Goal: Information Seeking & Learning: Check status

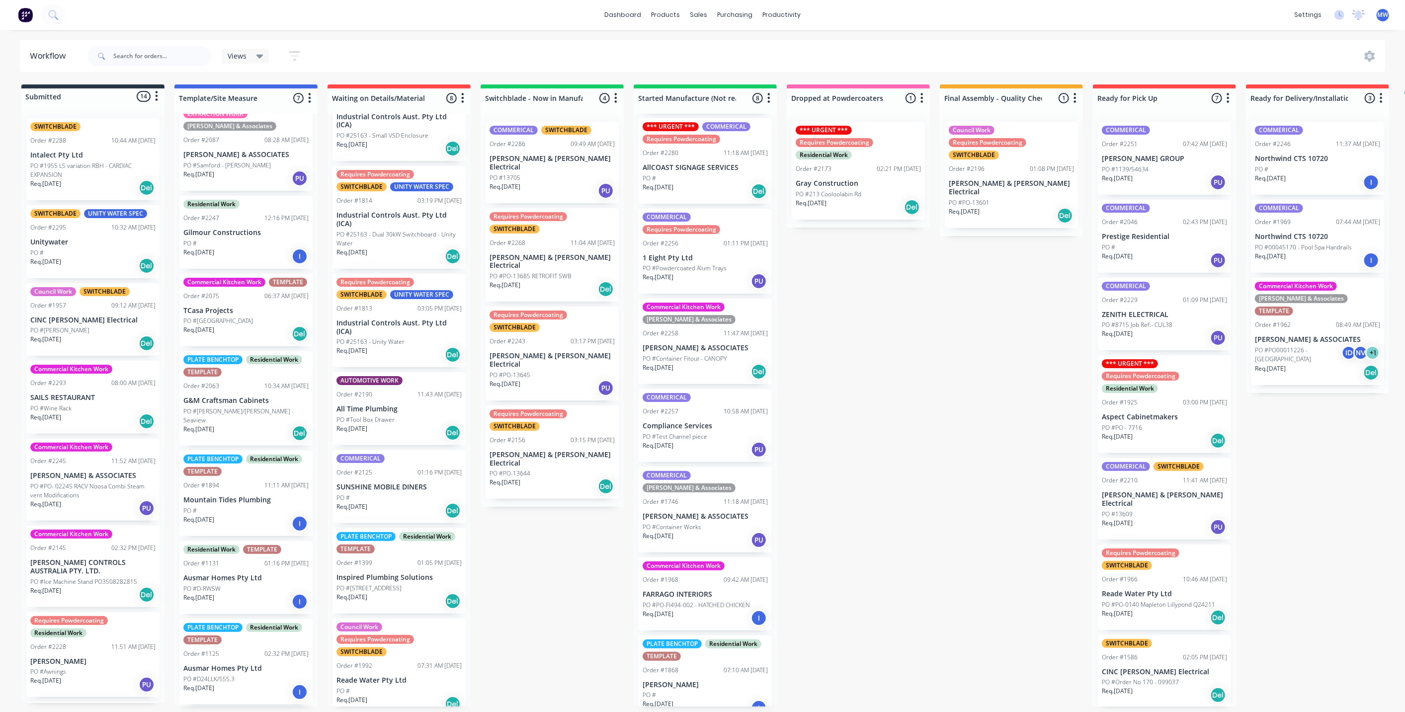
scroll to position [82, 0]
click at [163, 61] on input "text" at bounding box center [162, 56] width 98 height 20
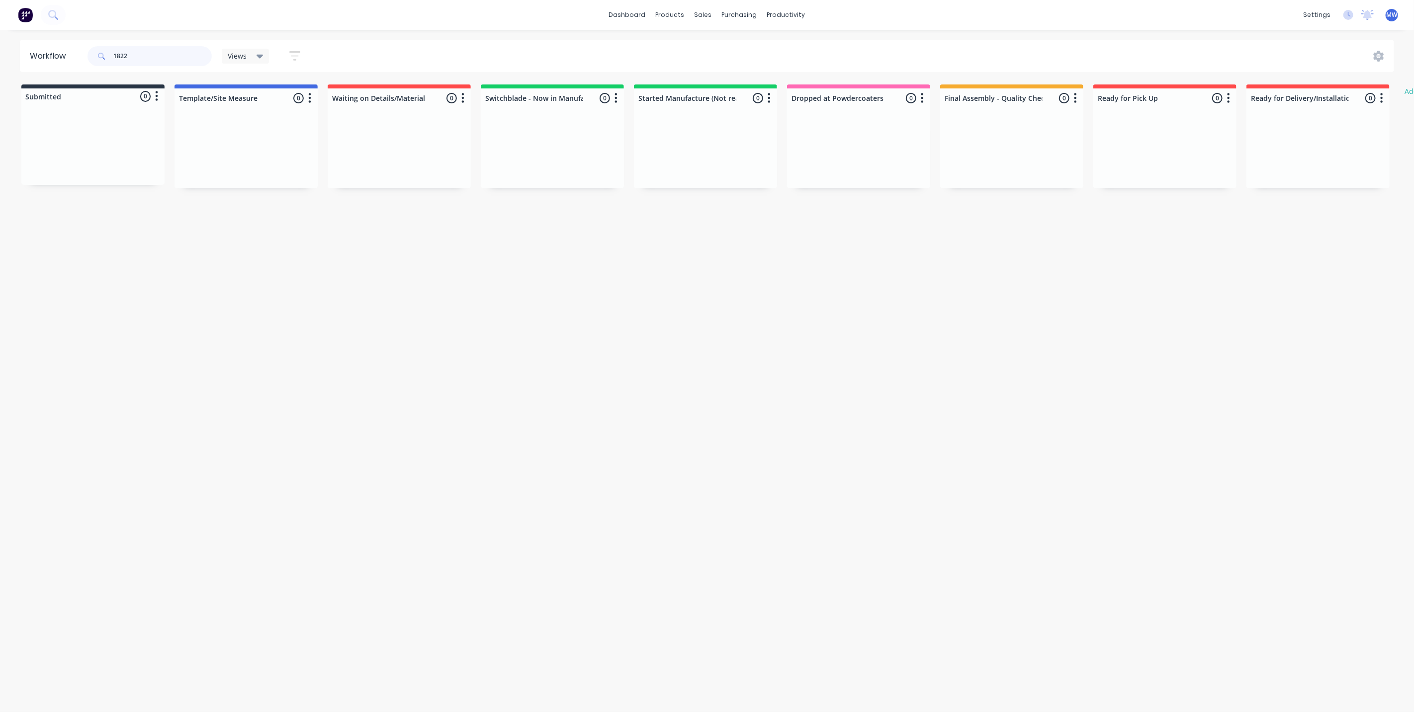
click at [156, 57] on input "1822" at bounding box center [162, 56] width 98 height 20
type input "182"
drag, startPoint x: 141, startPoint y: 55, endPoint x: 74, endPoint y: 53, distance: 67.7
click at [74, 53] on header "Workflow 182 Views Save new view None (Default) edit SCSM - MAIN edit SUNCOAST …" at bounding box center [707, 56] width 1374 height 32
click at [371, 51] on div "Views Save new view None (Default) edit SCSM - MAIN edit SUNCOAST MAIN VIEW edi…" at bounding box center [740, 56] width 1309 height 30
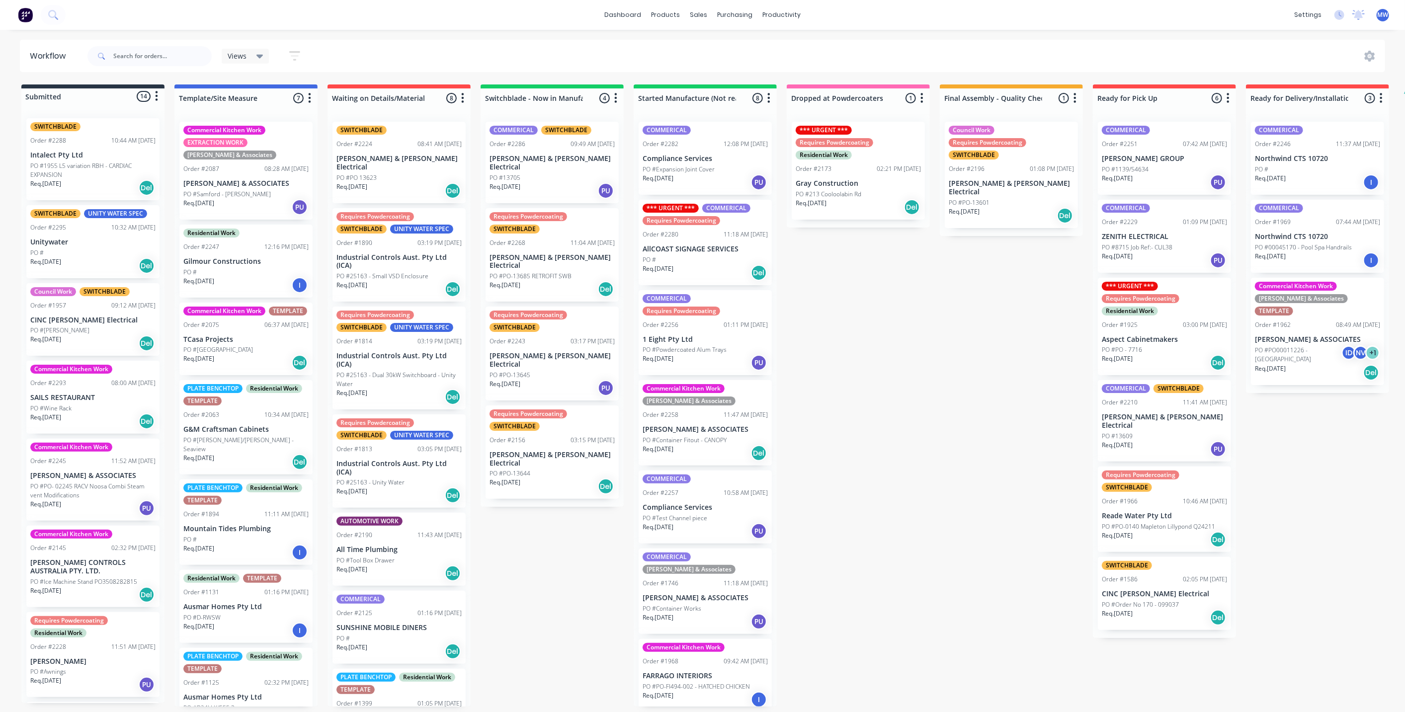
click at [531, 541] on div "Submitted 14 Status colour #273444 hex #273444 Save Cancel Summaries Total orde…" at bounding box center [822, 396] width 1658 height 622
click at [863, 417] on div "Submitted 14 Status colour #273444 hex #273444 Save Cancel Summaries Total orde…" at bounding box center [822, 396] width 1658 height 622
drag, startPoint x: 564, startPoint y: 552, endPoint x: 643, endPoint y: 537, distance: 79.9
click at [569, 551] on div "Submitted 14 Status colour #273444 hex #273444 Save Cancel Summaries Total orde…" at bounding box center [822, 396] width 1658 height 622
click at [876, 462] on div "Submitted 14 Status colour #273444 hex #273444 Save Cancel Summaries Total orde…" at bounding box center [822, 396] width 1658 height 622
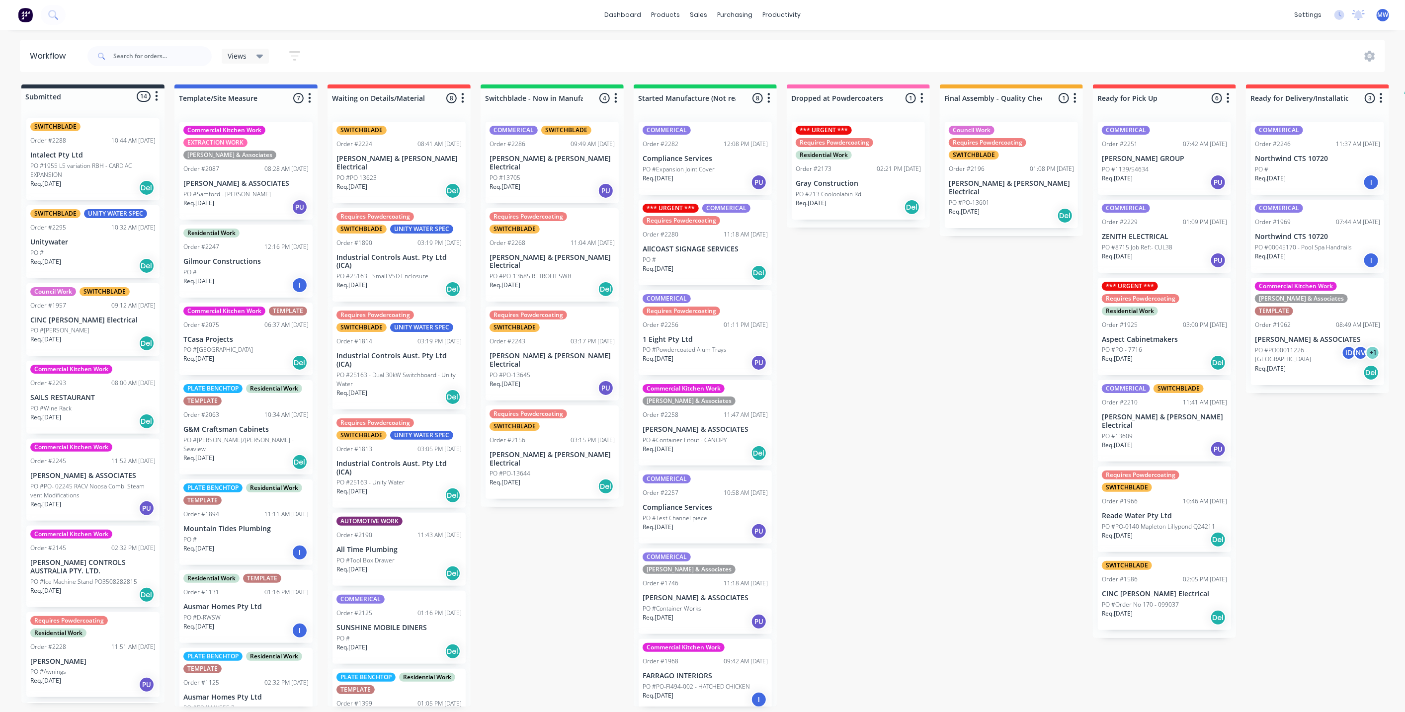
click at [566, 537] on div "Submitted 14 Status colour #273444 hex #273444 Save Cancel Summaries Total orde…" at bounding box center [822, 396] width 1658 height 622
click at [827, 503] on div "Submitted 14 Status colour #273444 hex #273444 Save Cancel Summaries Total orde…" at bounding box center [822, 396] width 1658 height 622
click at [873, 520] on div "Submitted 14 Status colour #273444 hex #273444 Save Cancel Summaries Total orde…" at bounding box center [822, 396] width 1658 height 622
click at [951, 331] on div "Submitted 14 Status colour #273444 hex #273444 Save Cancel Summaries Total orde…" at bounding box center [822, 396] width 1658 height 622
click at [841, 331] on div "Submitted 14 Status colour #273444 hex #273444 Save Cancel Summaries Total orde…" at bounding box center [822, 396] width 1658 height 622
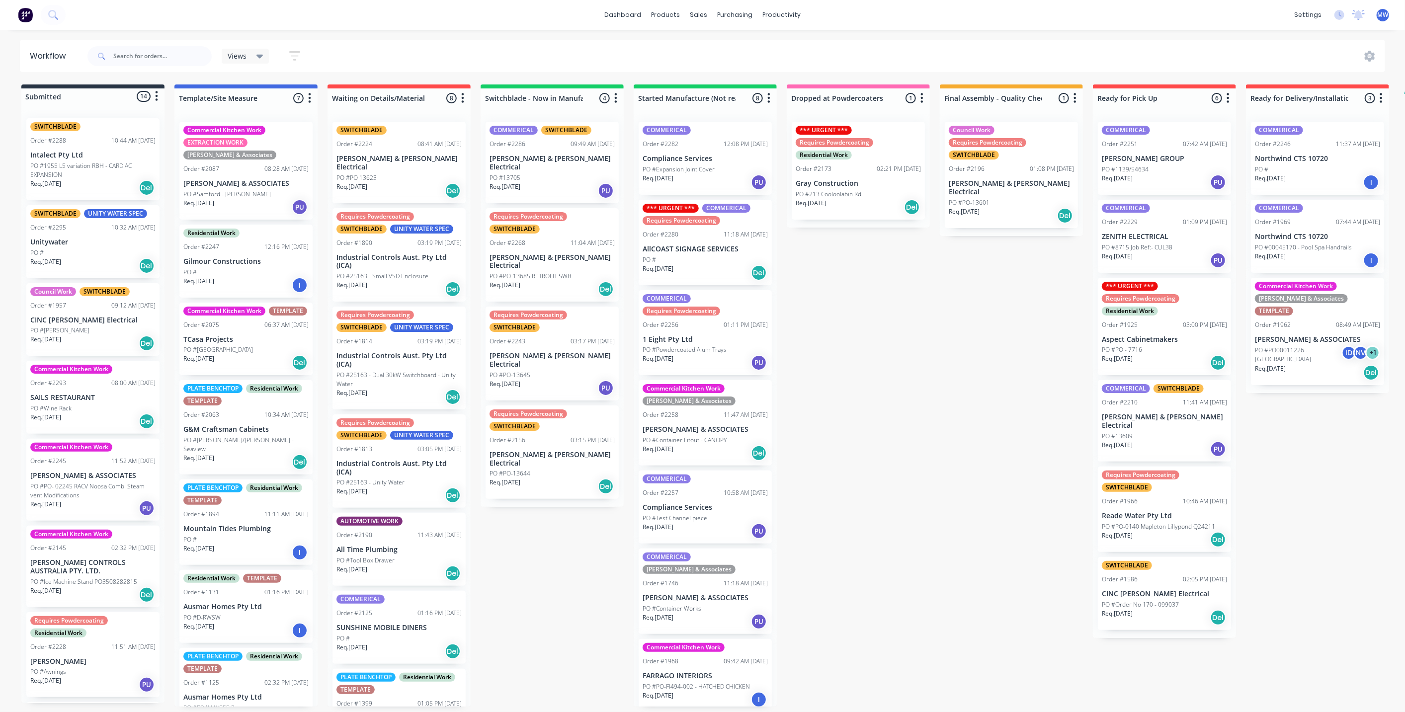
click at [867, 201] on div "Req. 11/09/25 Del" at bounding box center [858, 207] width 125 height 17
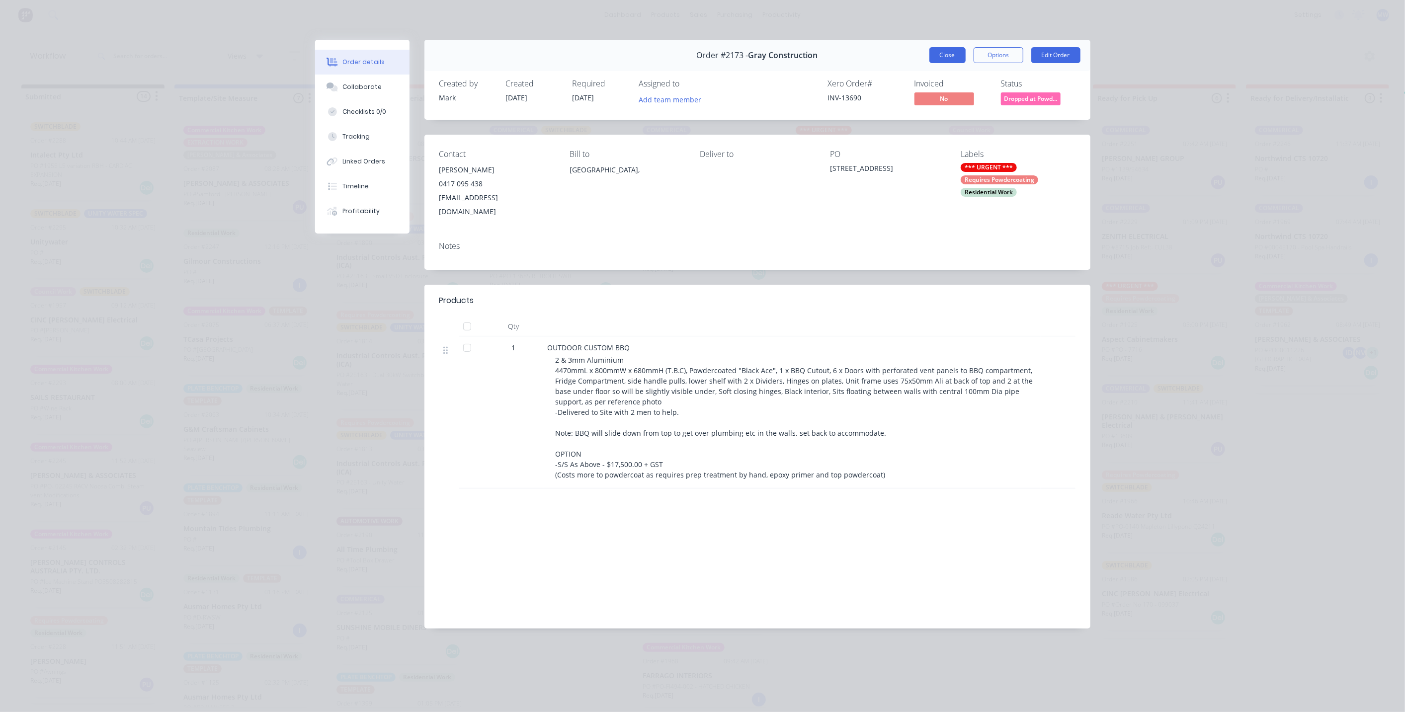
click at [945, 55] on button "Close" at bounding box center [948, 55] width 36 height 16
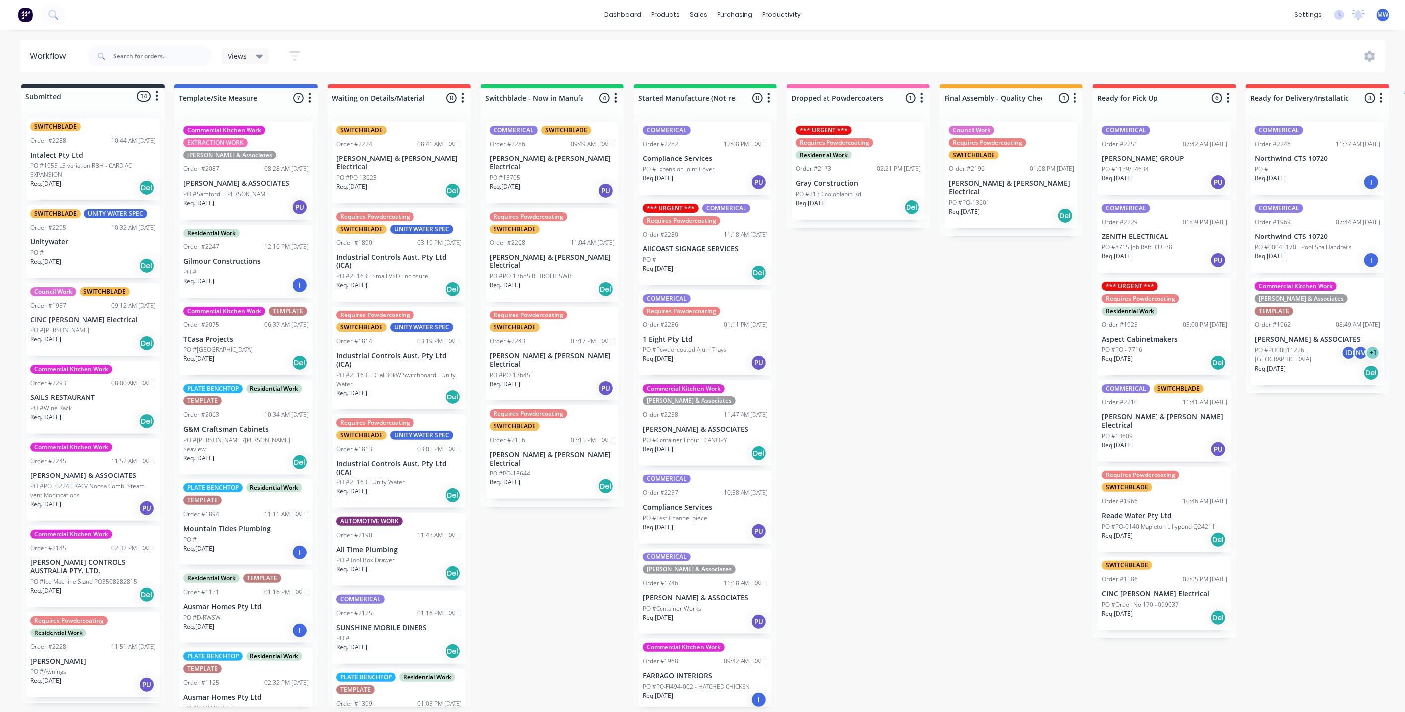
click at [847, 426] on div "Submitted 14 Status colour #273444 hex #273444 Save Cancel Summaries Total orde…" at bounding box center [822, 396] width 1658 height 622
click at [1152, 432] on div "PO #13609" at bounding box center [1164, 436] width 125 height 9
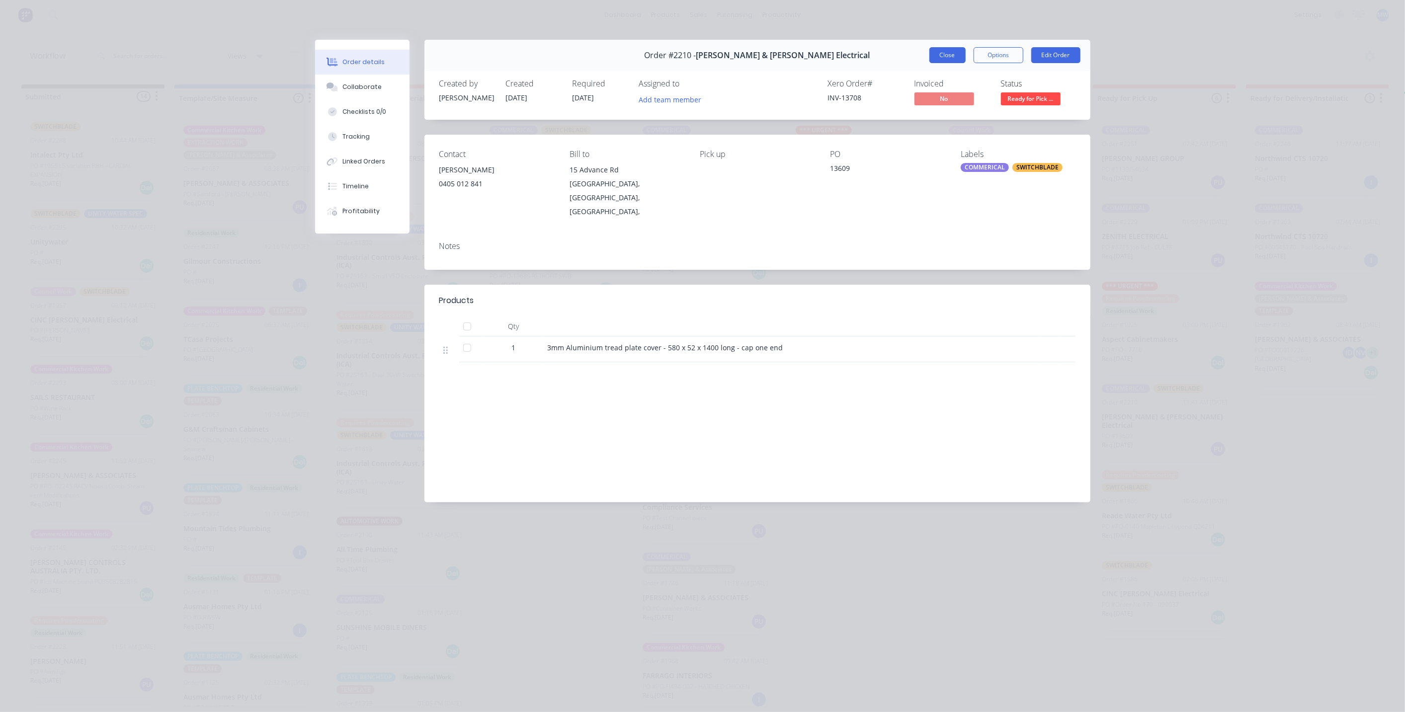
click at [939, 53] on button "Close" at bounding box center [948, 55] width 36 height 16
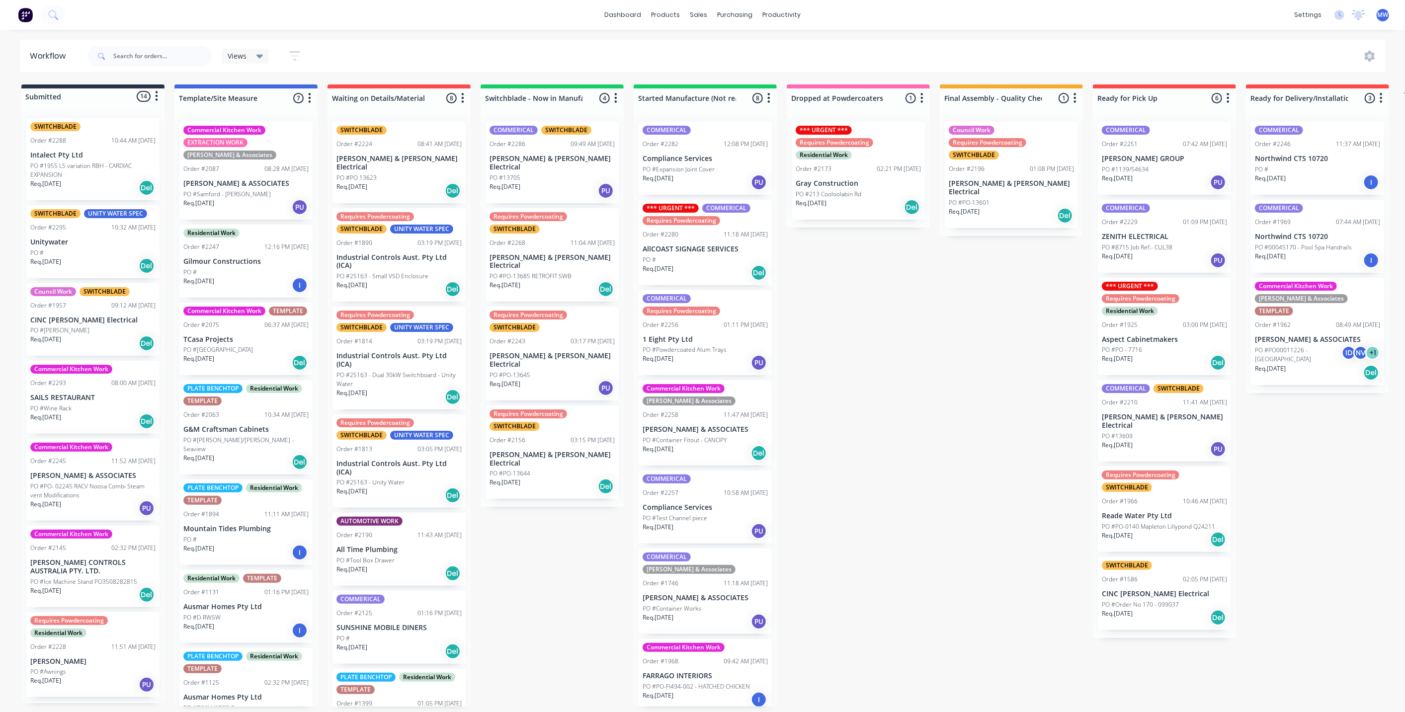
click at [992, 182] on p "Bailey & Dalton Electrical" at bounding box center [1011, 187] width 125 height 17
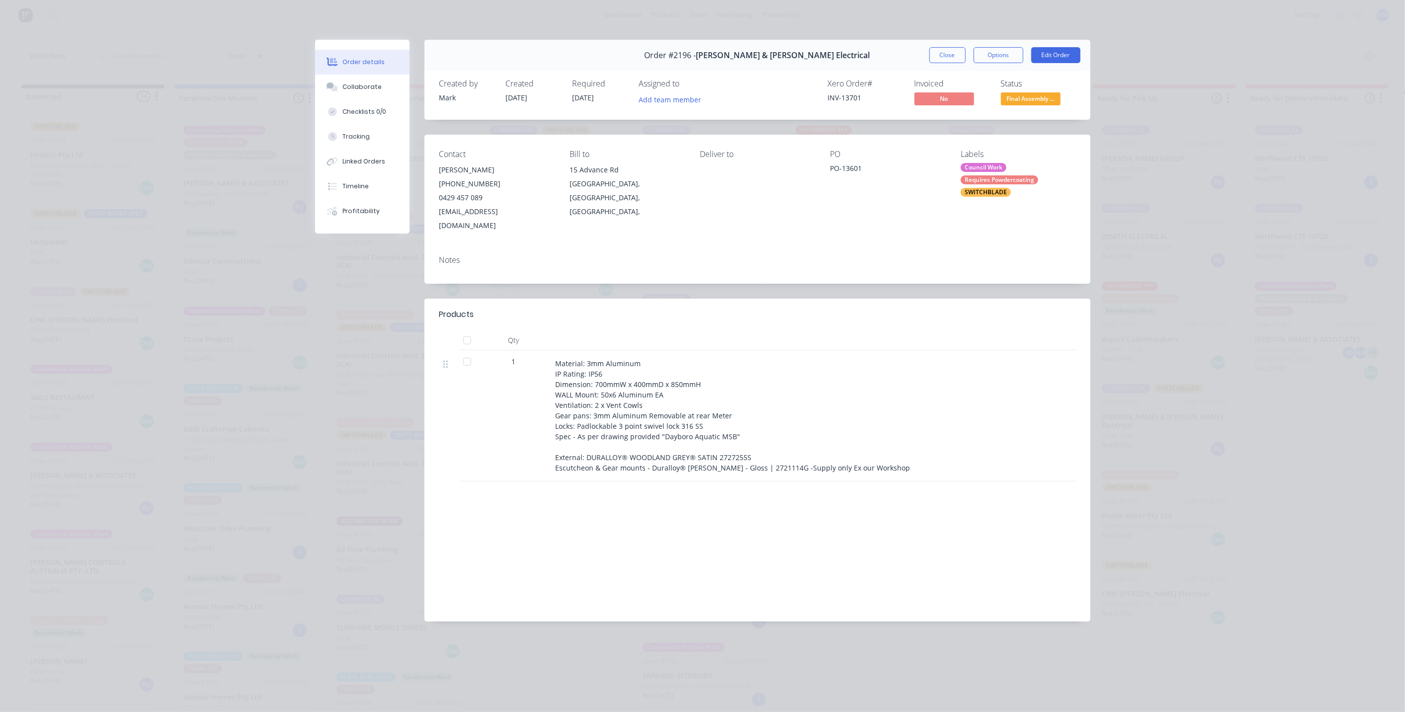
click at [940, 55] on button "Close" at bounding box center [948, 55] width 36 height 16
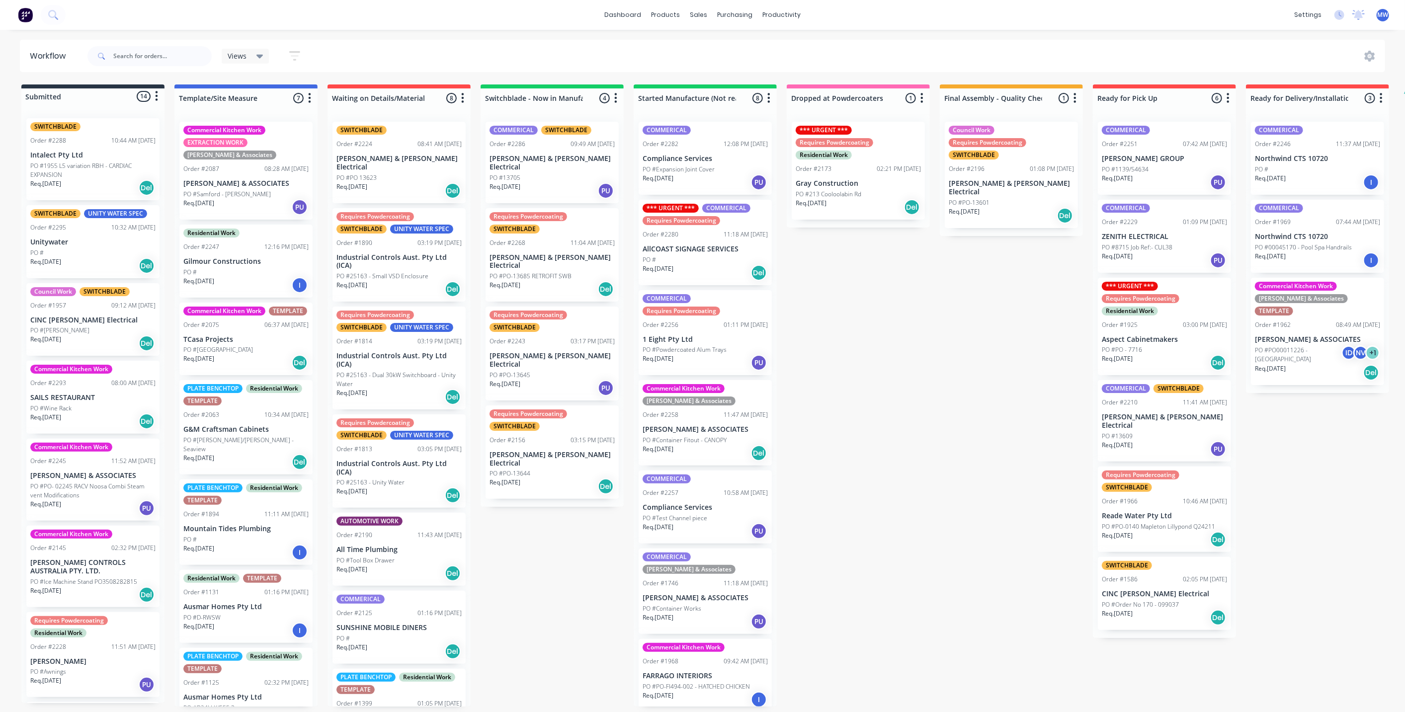
click at [552, 272] on p "PO #PO-13685 RETROFIT SWB" at bounding box center [531, 276] width 82 height 9
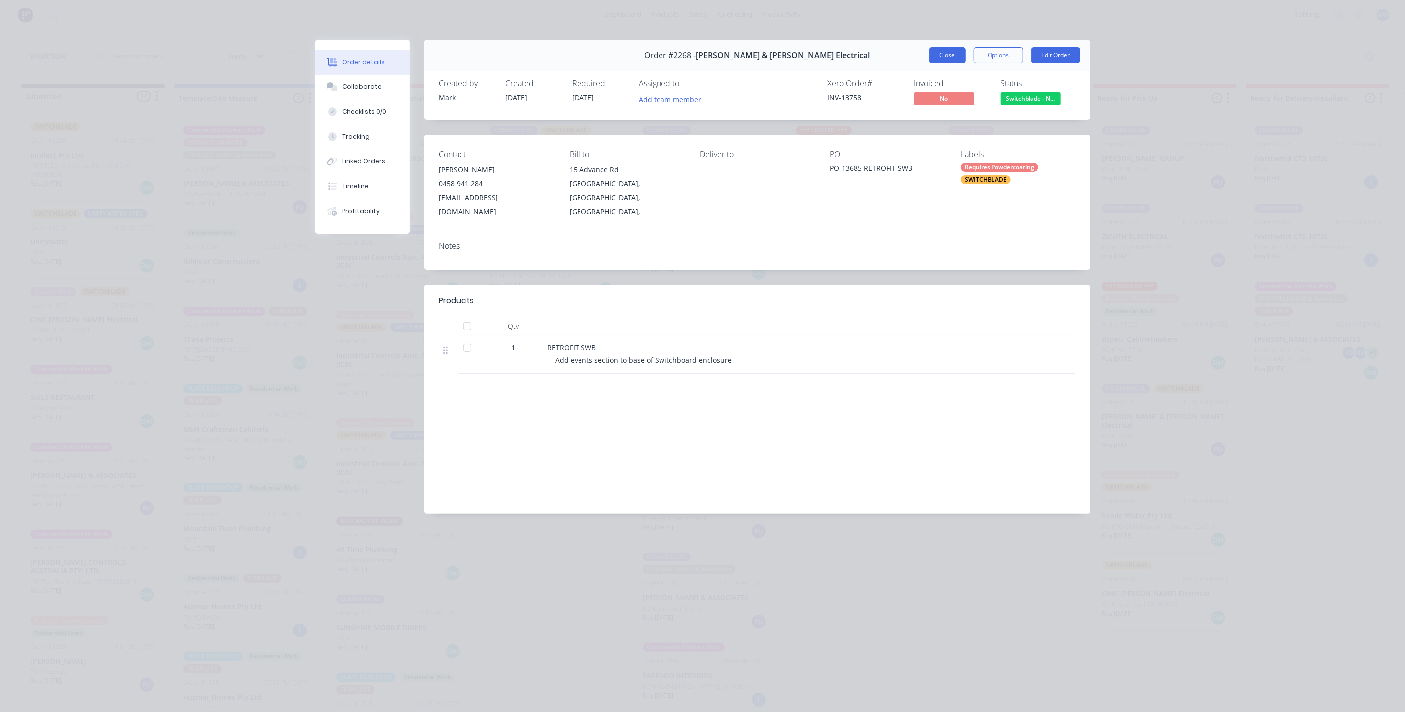
click at [948, 51] on button "Close" at bounding box center [948, 55] width 36 height 16
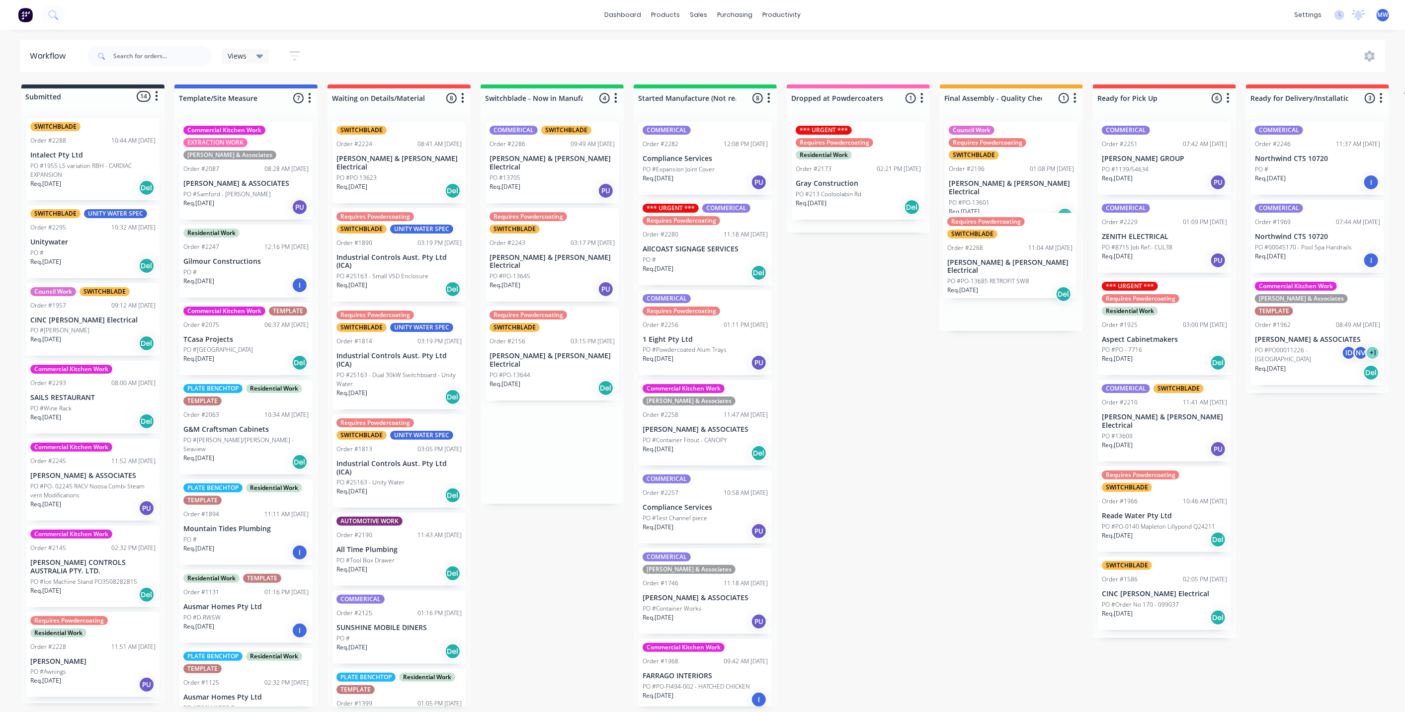
drag, startPoint x: 540, startPoint y: 249, endPoint x: 1007, endPoint y: 266, distance: 466.6
click at [1007, 250] on div "Submitted 14 Status colour #273444 hex #273444 Save Cancel Summaries Total orde…" at bounding box center [822, 396] width 1658 height 622
drag, startPoint x: 935, startPoint y: 479, endPoint x: 905, endPoint y: 599, distance: 123.8
click at [935, 479] on div "Submitted 14 Status colour #273444 hex #273444 Save Cancel Summaries Total orde…" at bounding box center [822, 396] width 1658 height 622
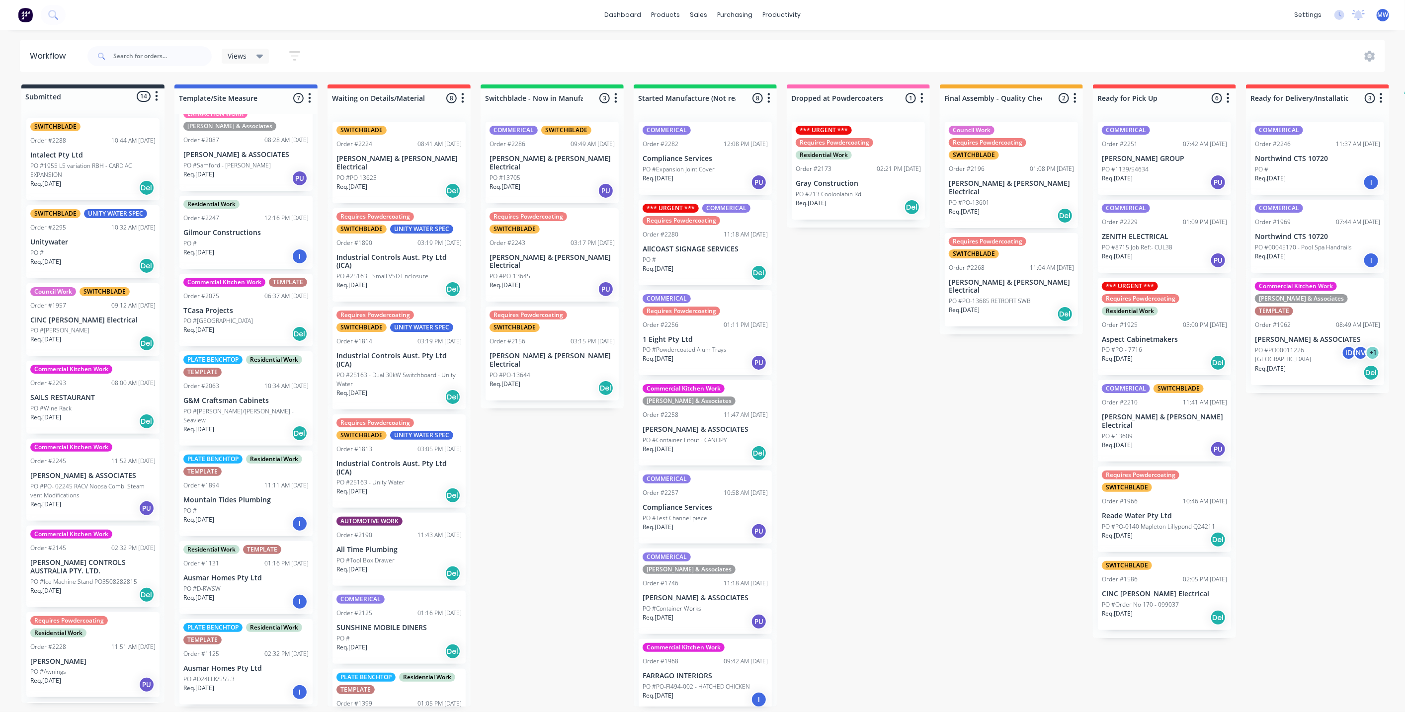
scroll to position [141, 0]
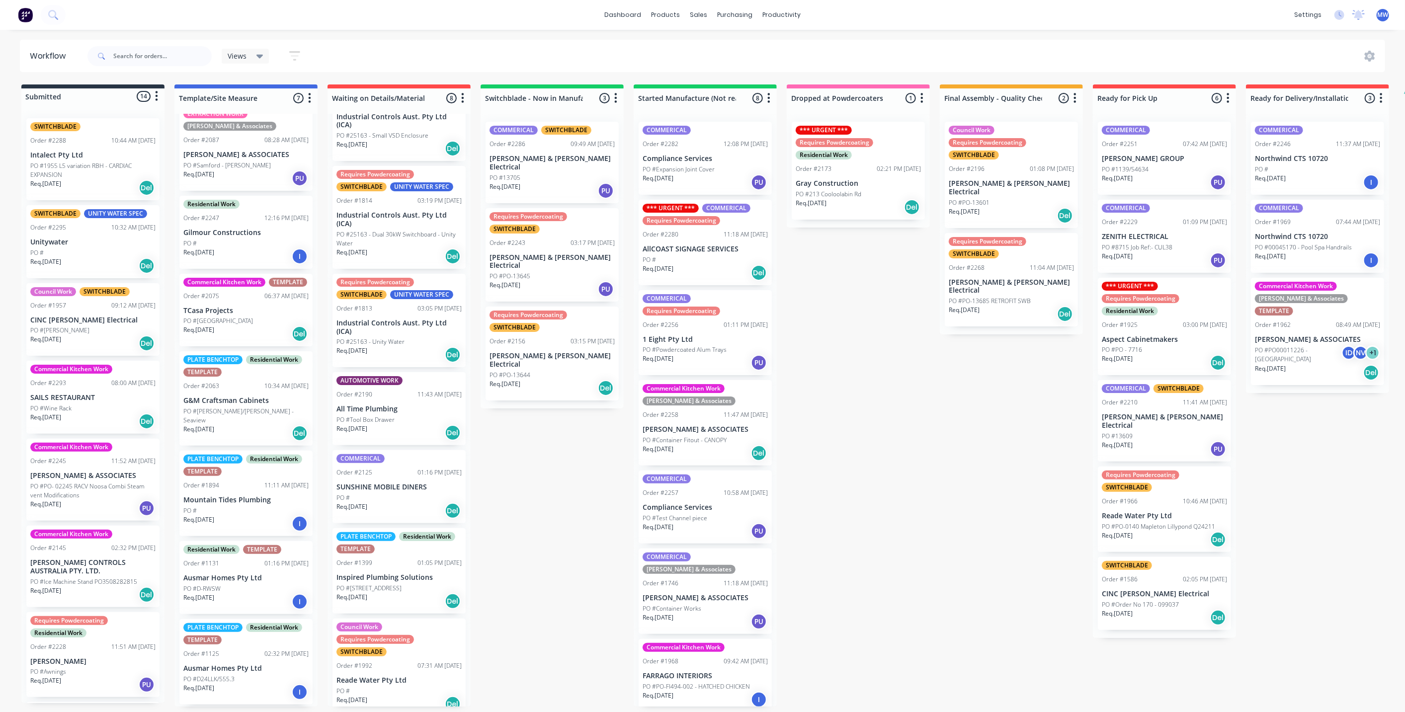
click at [245, 418] on div "PLATE BENCHTOP Residential Work TEMPLATE Order #2063 10:34 AM 17/07/25 G&M Craf…" at bounding box center [245, 398] width 133 height 94
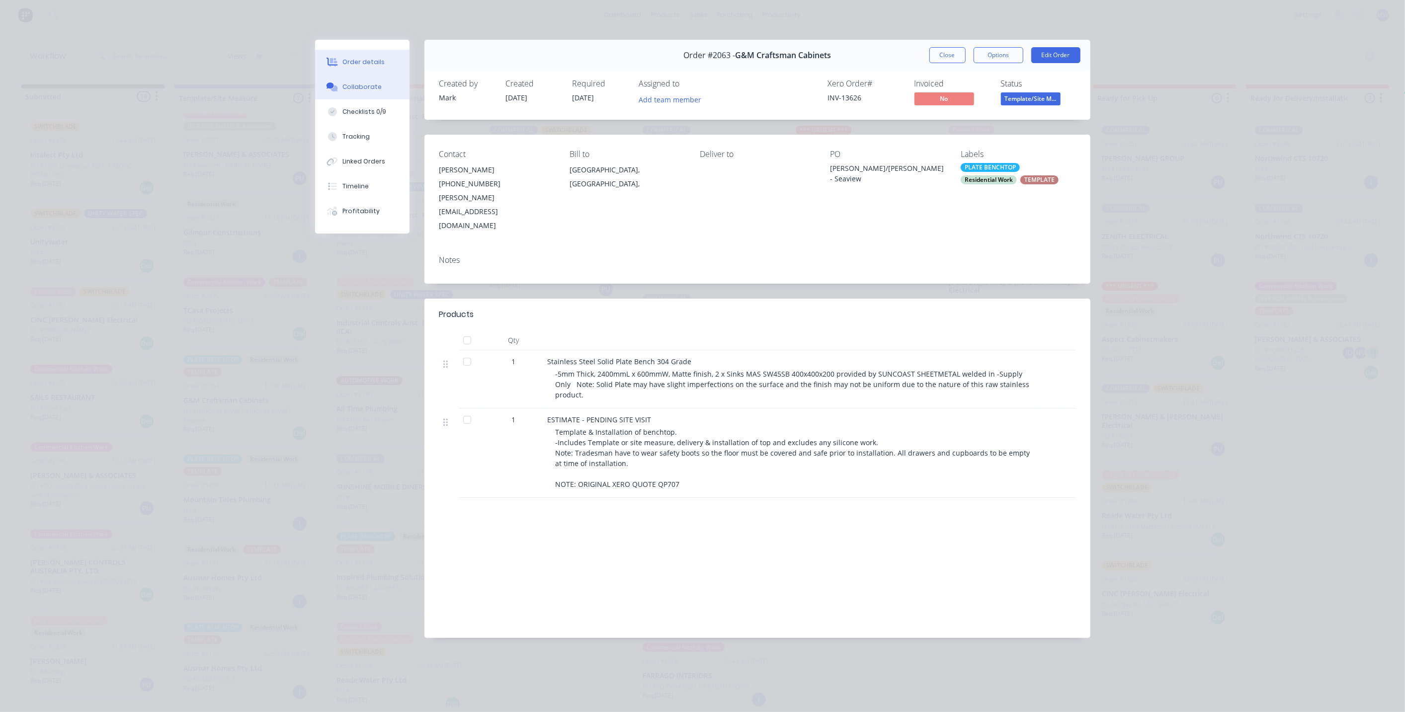
click at [375, 87] on div "Collaborate" at bounding box center [361, 87] width 39 height 9
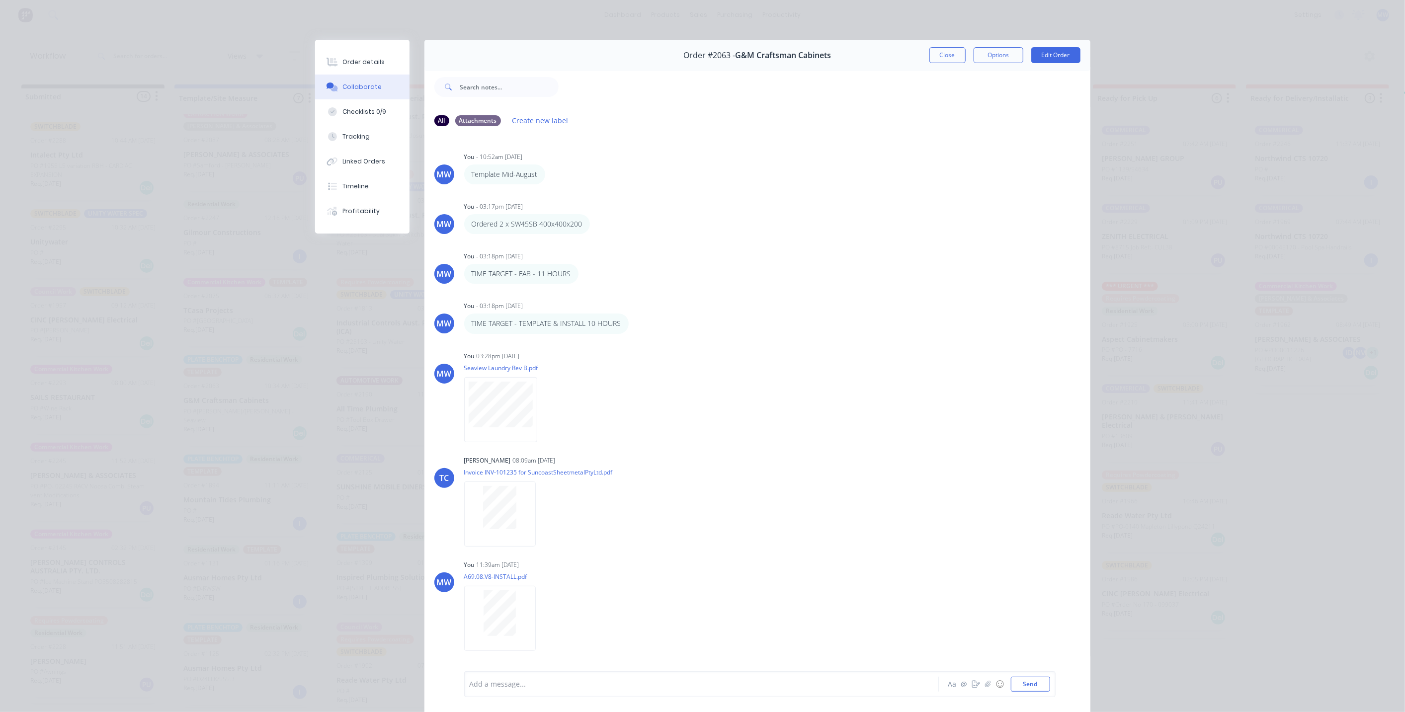
click at [568, 684] on div at bounding box center [687, 685] width 435 height 10
click at [1017, 685] on button "Send" at bounding box center [1030, 684] width 39 height 15
click at [949, 50] on button "Close" at bounding box center [948, 55] width 36 height 16
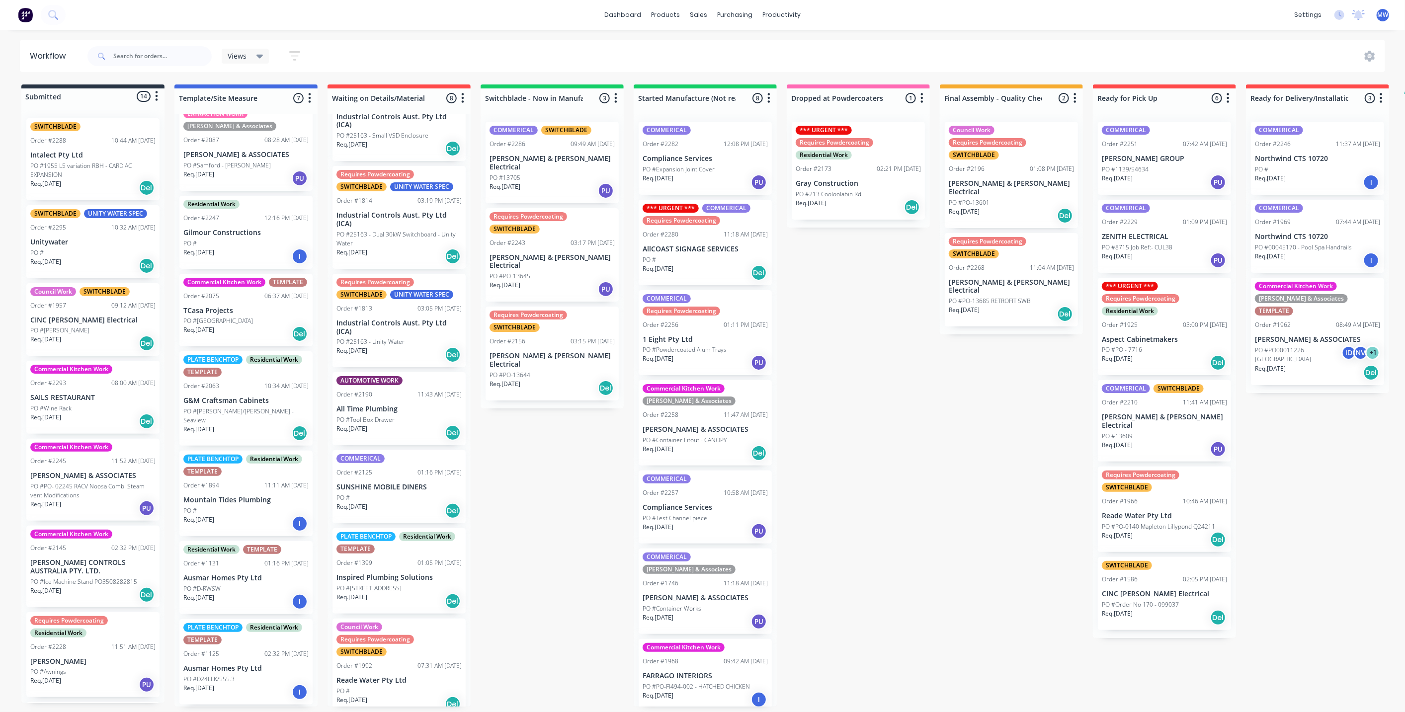
drag, startPoint x: 843, startPoint y: 417, endPoint x: 839, endPoint y: 410, distance: 8.0
click at [842, 415] on div "Submitted 14 Status colour #273444 hex #273444 Save Cancel Summaries Total orde…" at bounding box center [822, 396] width 1658 height 622
click at [904, 433] on div "Submitted 14 Status colour #273444 hex #273444 Save Cancel Summaries Total orde…" at bounding box center [822, 396] width 1658 height 622
click at [588, 500] on div "Submitted 14 Status colour #273444 hex #273444 Save Cancel Summaries Total orde…" at bounding box center [822, 396] width 1658 height 622
click at [103, 257] on div "Req. 10/09/25 Del" at bounding box center [92, 265] width 125 height 17
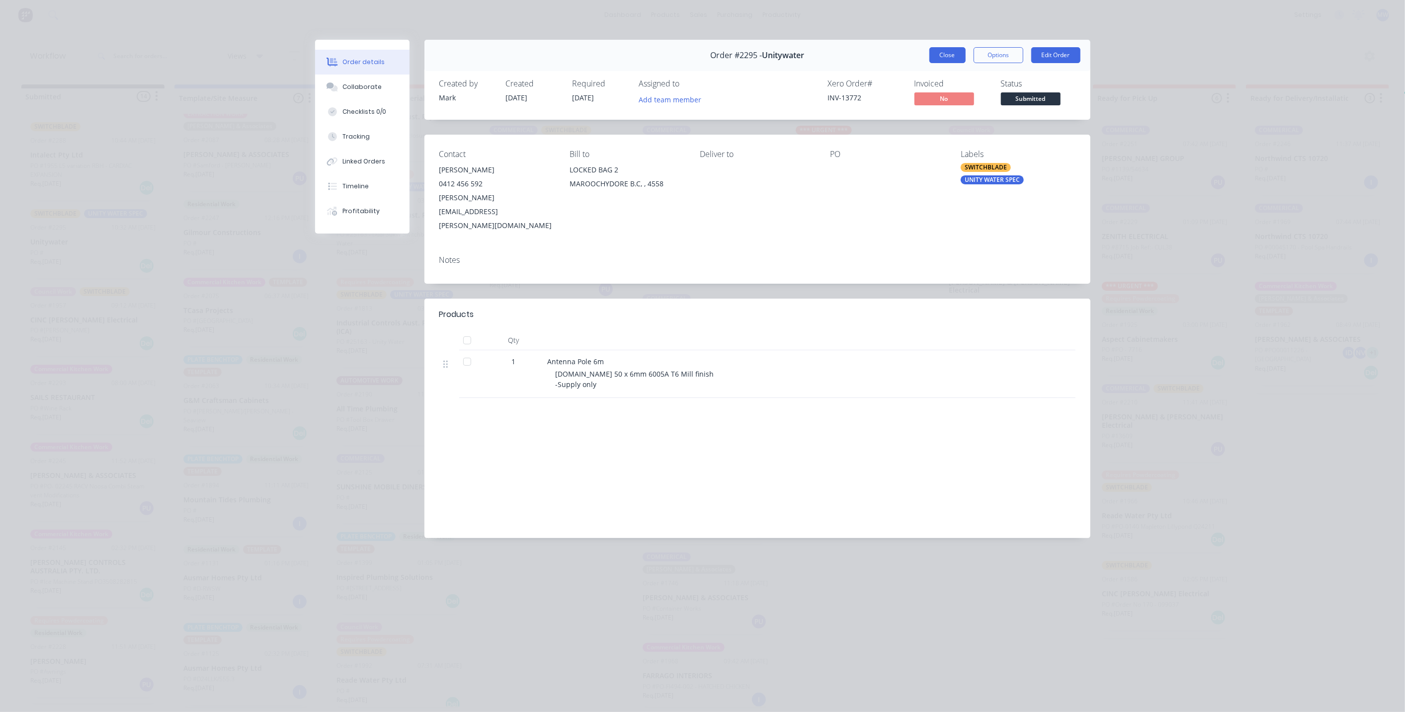
click at [938, 57] on button "Close" at bounding box center [948, 55] width 36 height 16
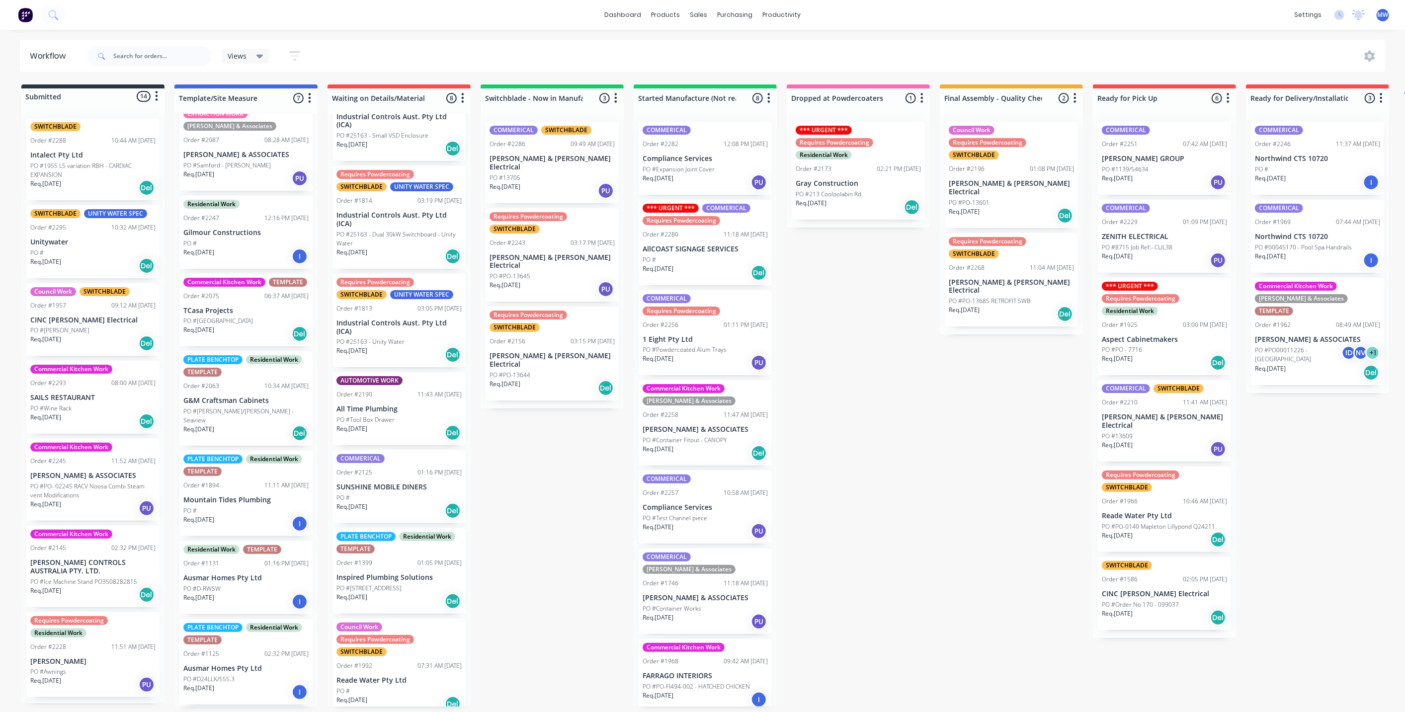
click at [103, 259] on div "Req. 10/09/25 Del" at bounding box center [92, 265] width 125 height 17
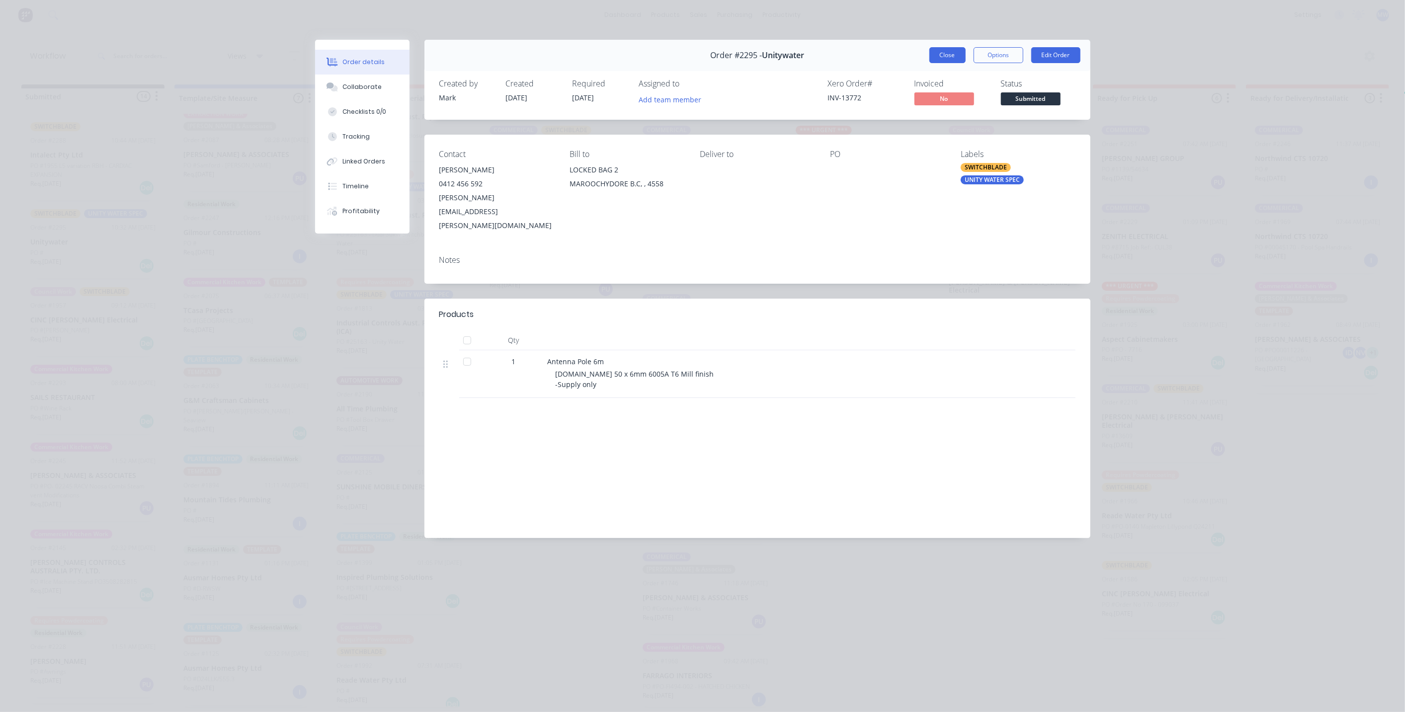
click at [944, 57] on button "Close" at bounding box center [948, 55] width 36 height 16
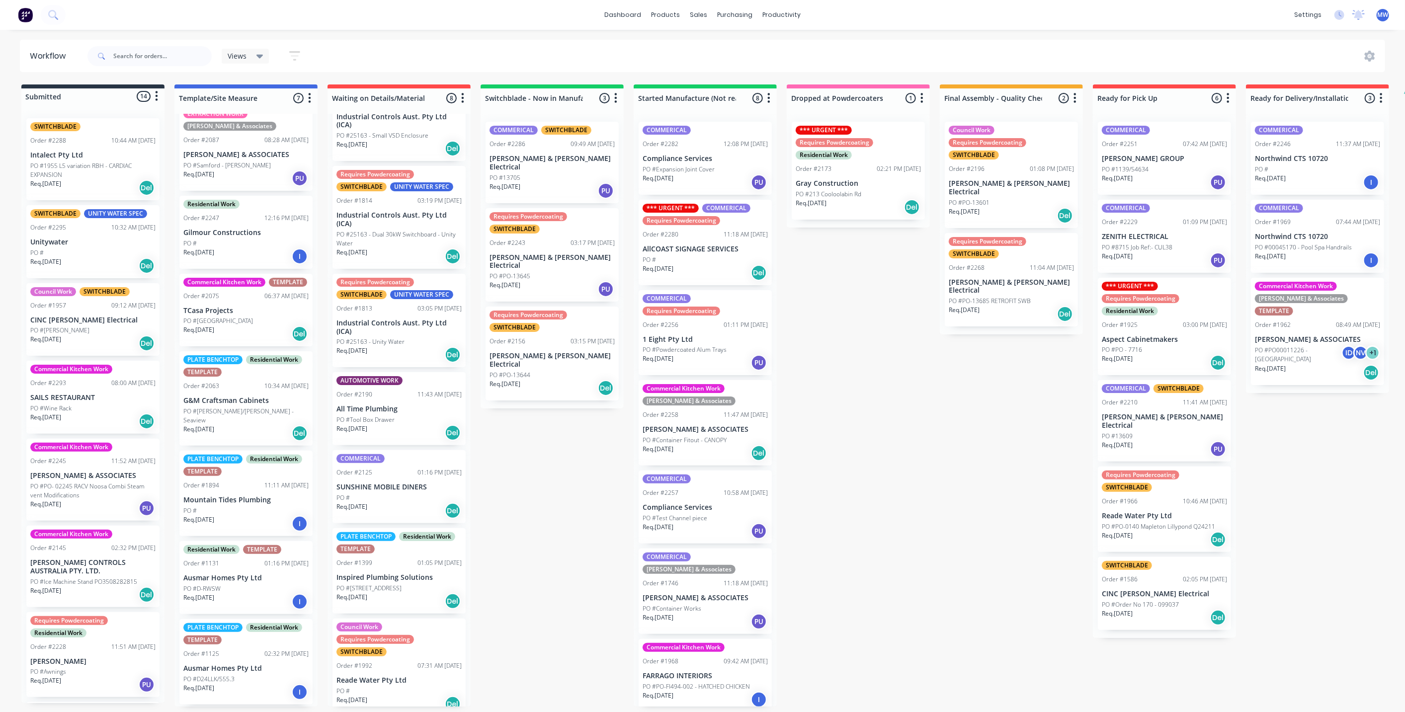
click at [855, 321] on div "Submitted 14 Status colour #273444 hex #273444 Save Cancel Summaries Total orde…" at bounding box center [822, 396] width 1658 height 622
click at [88, 239] on p "Unitywater" at bounding box center [92, 242] width 125 height 8
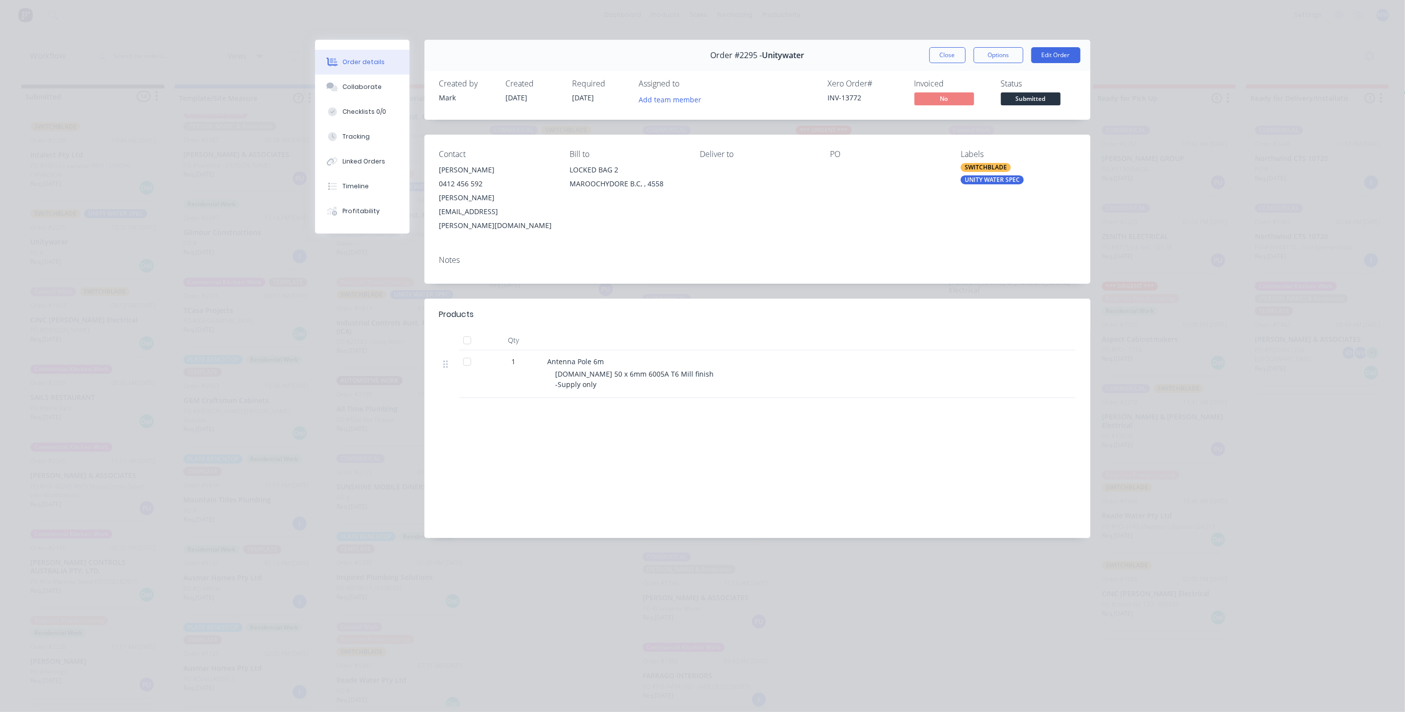
drag, startPoint x: 846, startPoint y: 168, endPoint x: 863, endPoint y: 150, distance: 25.0
click at [846, 167] on div at bounding box center [888, 170] width 114 height 14
click at [945, 60] on button "Close" at bounding box center [948, 55] width 36 height 16
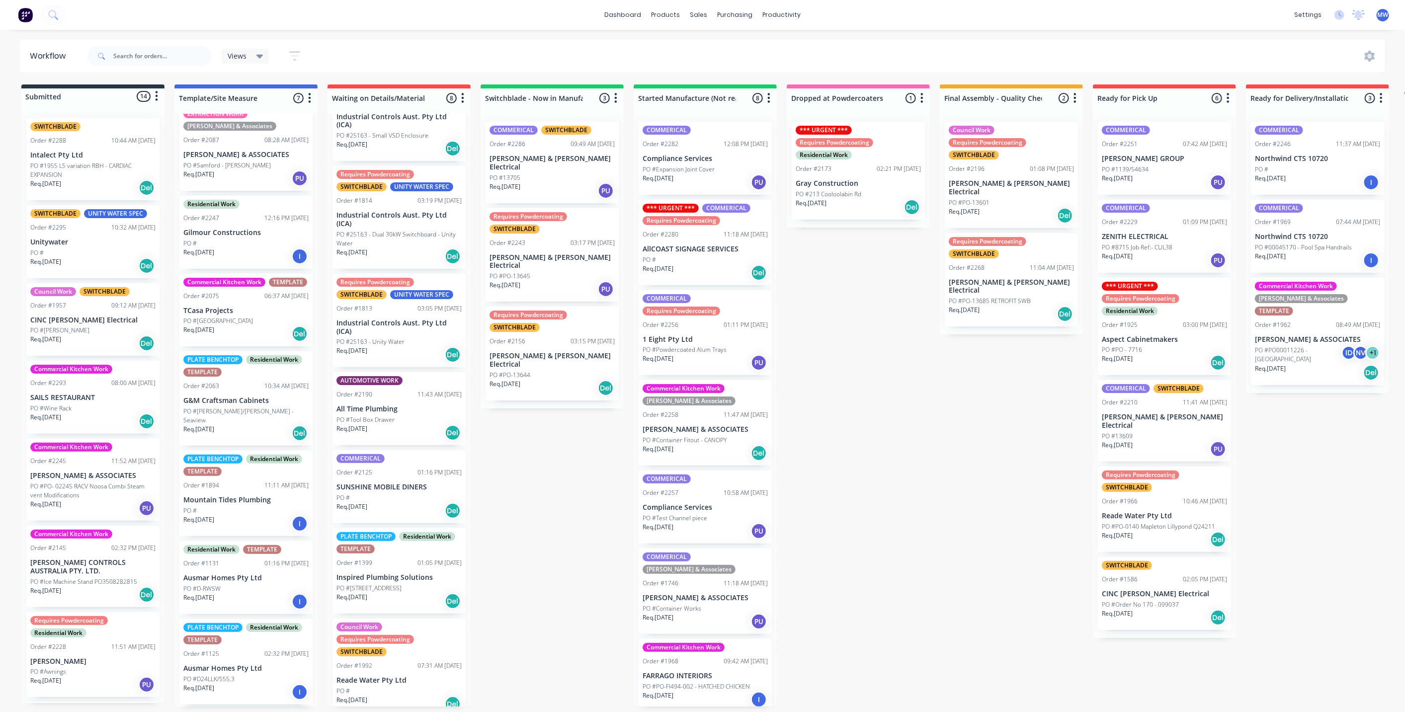
click at [542, 474] on div "Submitted 14 Status colour #273444 hex #273444 Save Cancel Summaries Total orde…" at bounding box center [822, 396] width 1658 height 622
click at [542, 473] on div "Submitted 14 Status colour #273444 hex #273444 Save Cancel Summaries Total orde…" at bounding box center [822, 396] width 1658 height 622
click at [555, 454] on div "Submitted 14 Status colour #273444 hex #273444 Save Cancel Summaries Total orde…" at bounding box center [822, 396] width 1658 height 622
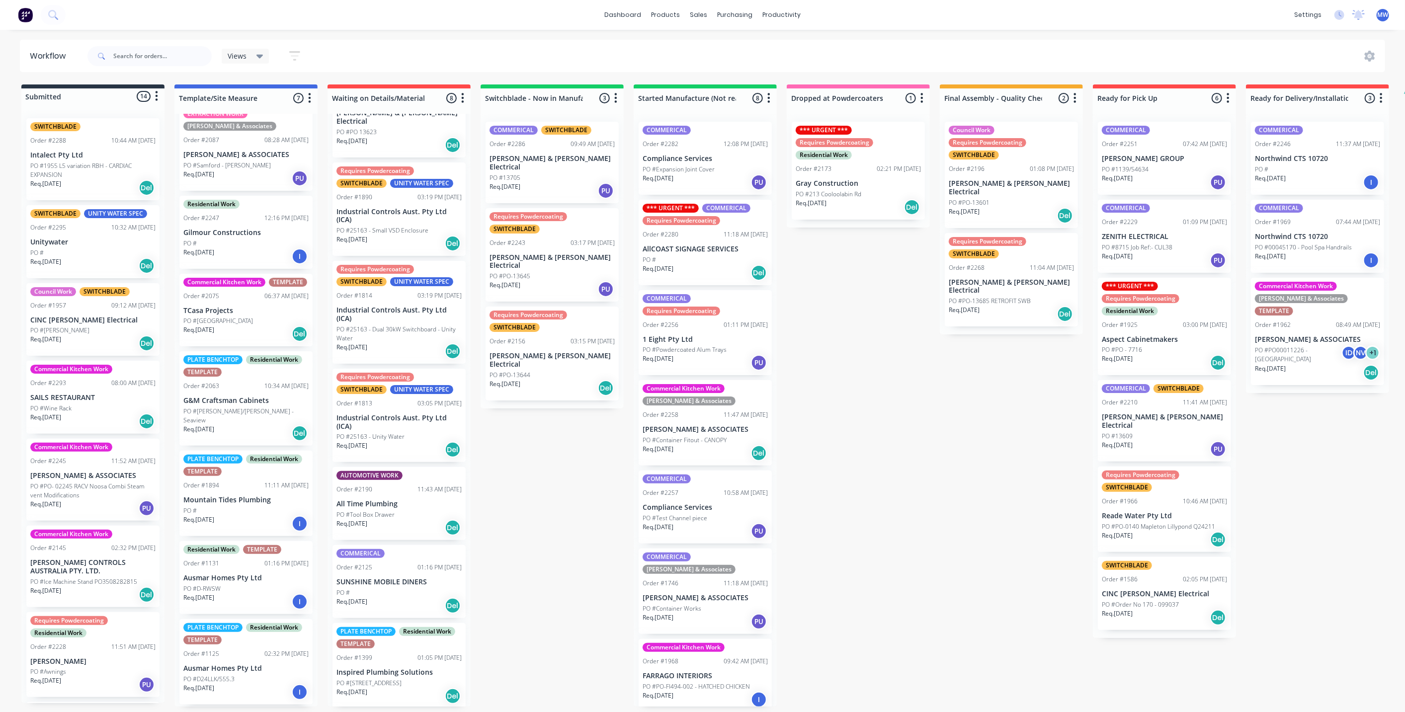
scroll to position [30, 0]
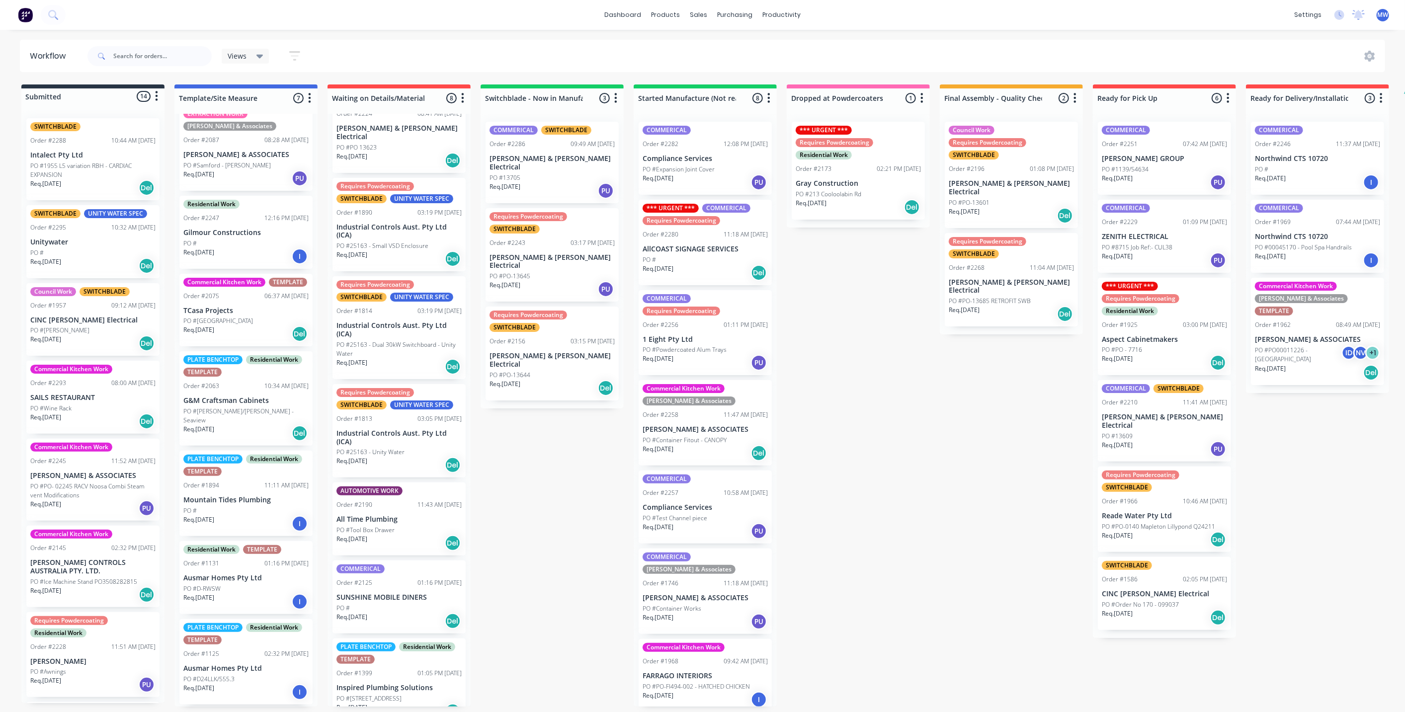
click at [244, 406] on div "PLATE BENCHTOP Residential Work TEMPLATE Order #2063 10:34 AM 17/07/25 G&M Craf…" at bounding box center [245, 398] width 133 height 94
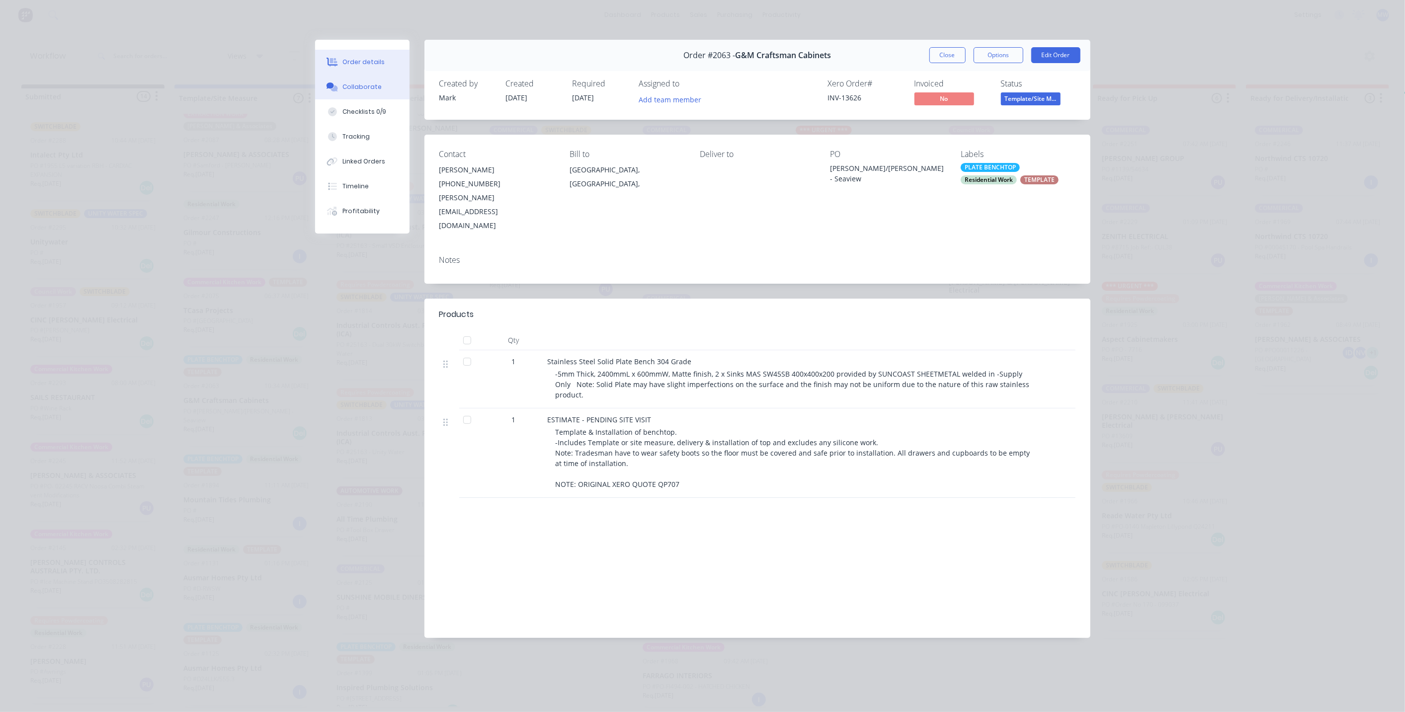
click at [363, 83] on div "Collaborate" at bounding box center [361, 87] width 39 height 9
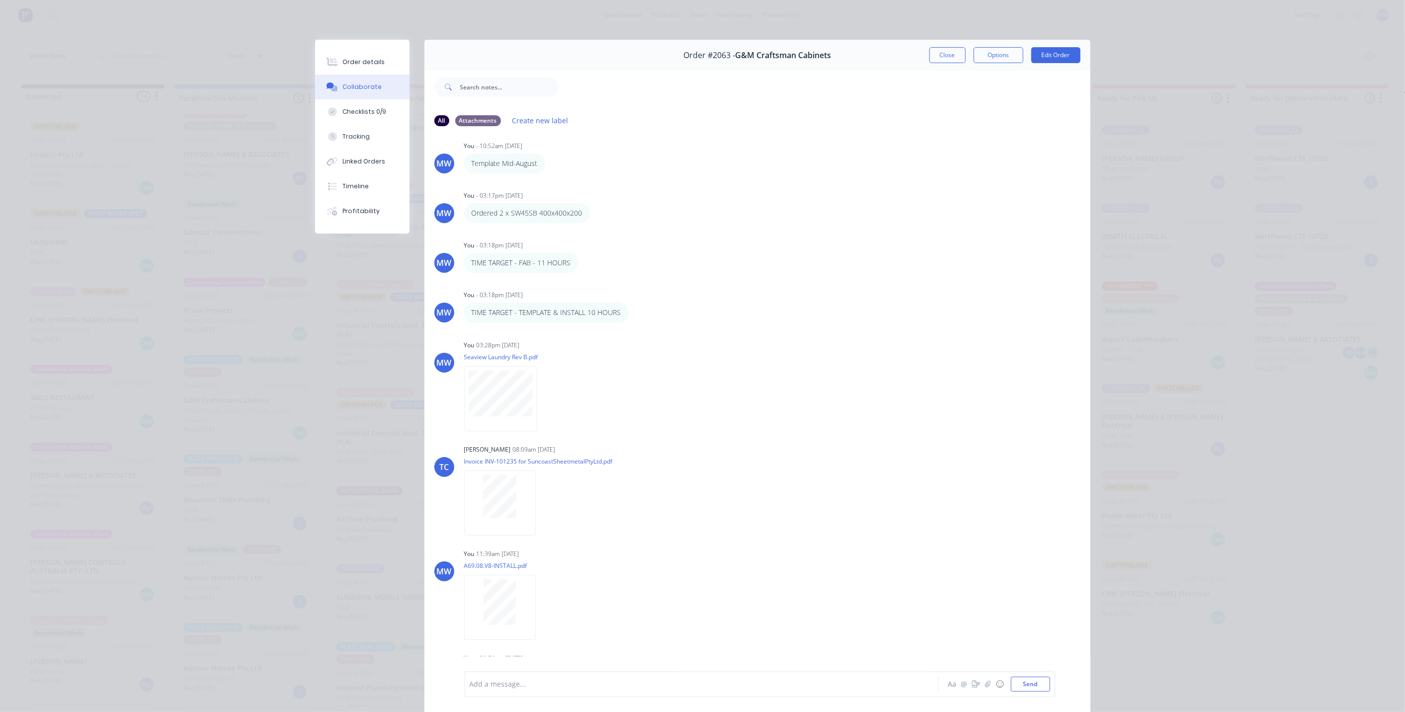
scroll to position [17, 0]
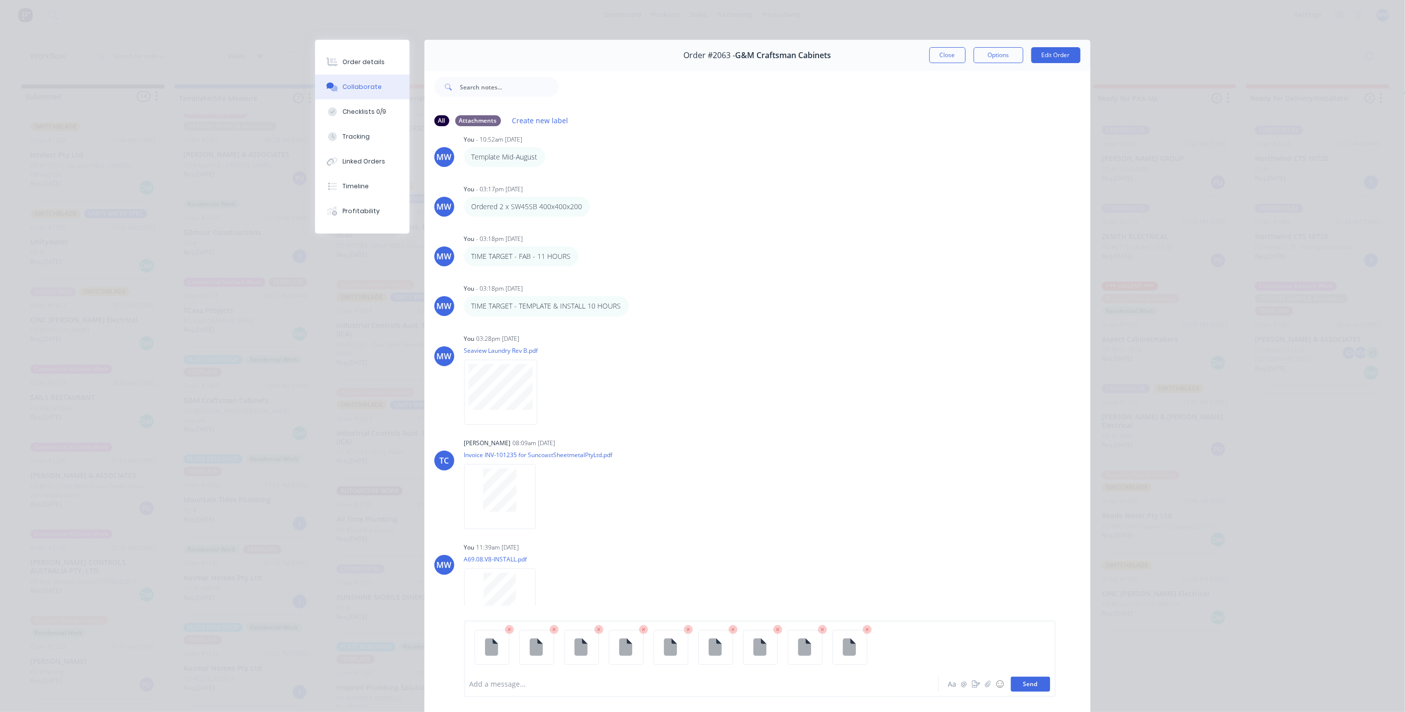
click at [1020, 685] on button "Send" at bounding box center [1030, 684] width 39 height 15
click at [939, 59] on button "Close" at bounding box center [948, 55] width 36 height 16
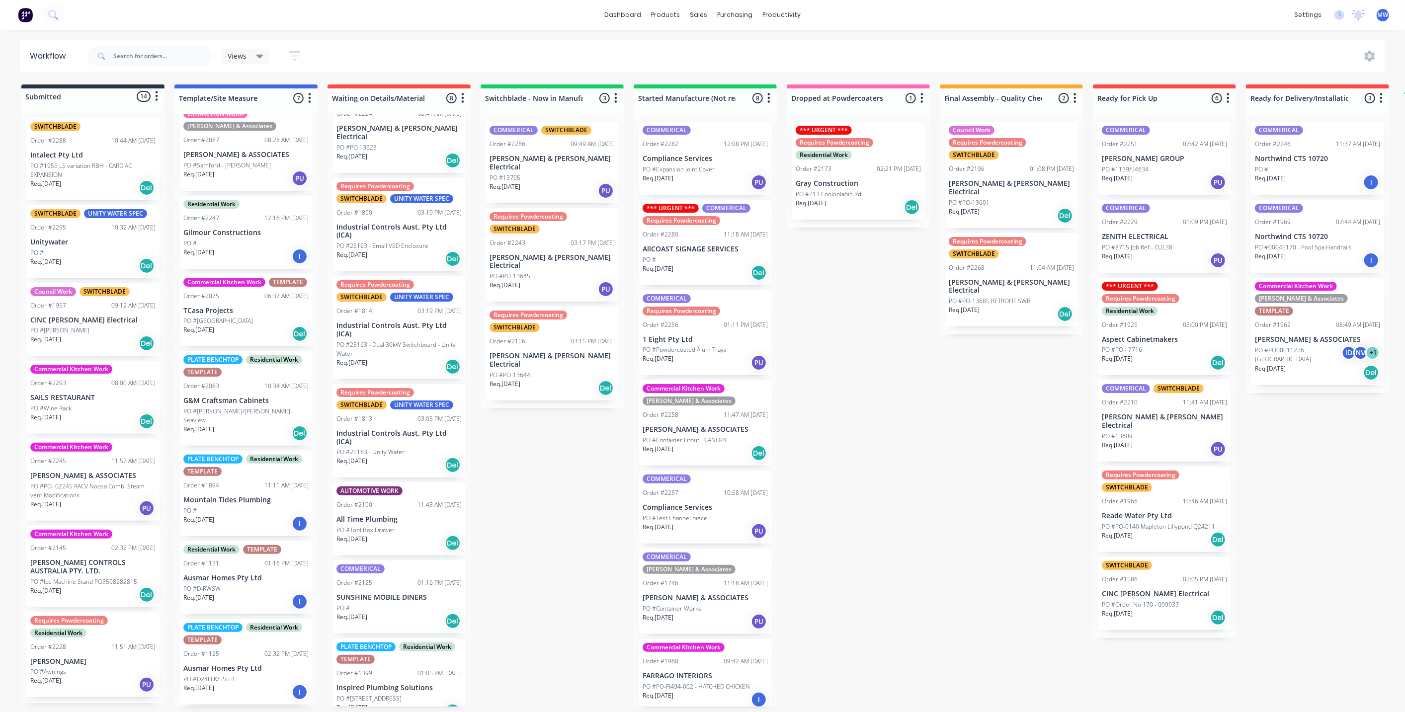
click at [873, 285] on div "Submitted 14 Status colour #273444 hex #273444 Save Cancel Summaries Total orde…" at bounding box center [822, 396] width 1658 height 622
click at [873, 287] on div "Submitted 14 Status colour #273444 hex #273444 Save Cancel Summaries Total orde…" at bounding box center [822, 396] width 1658 height 622
